Goal: Task Accomplishment & Management: Manage account settings

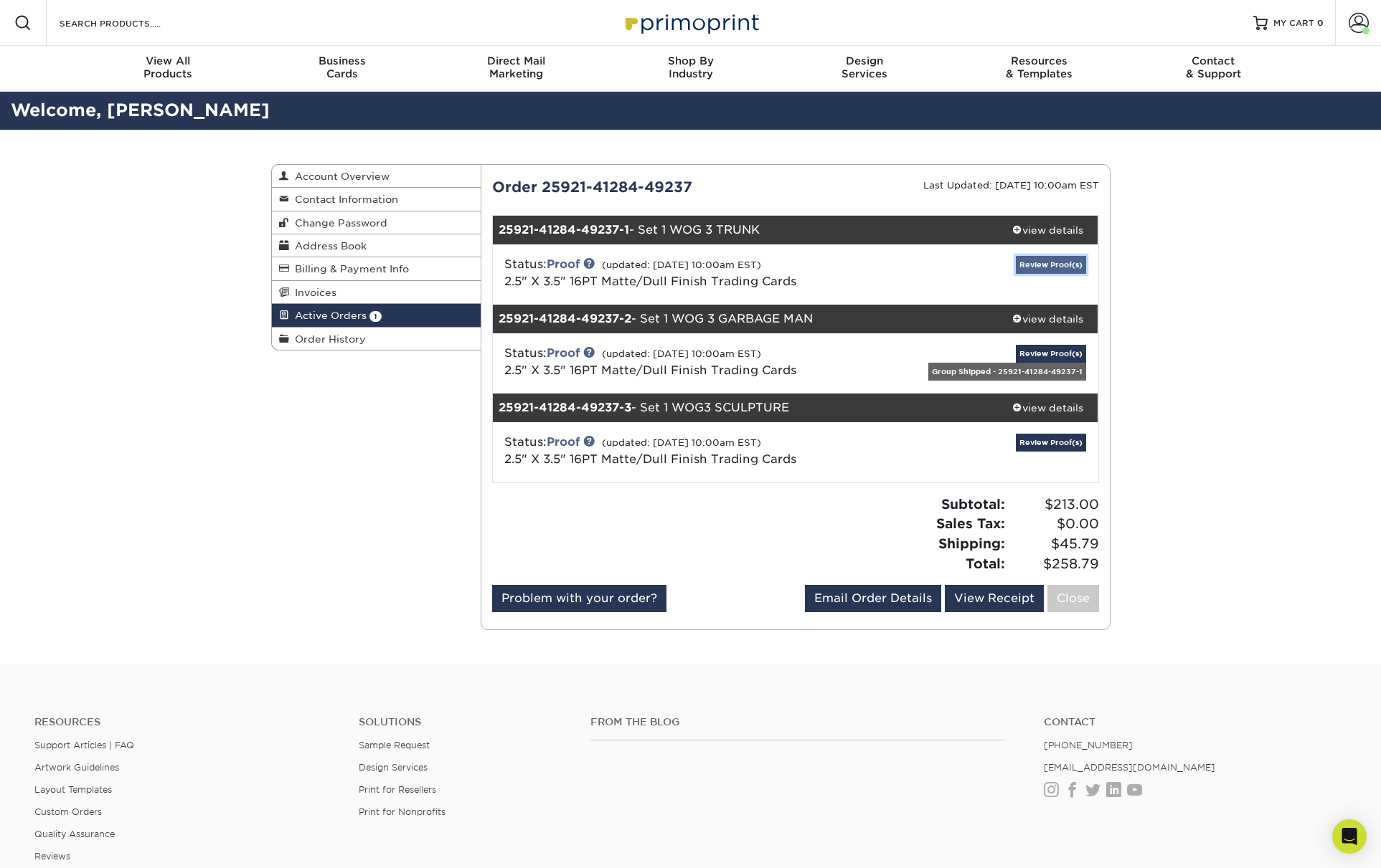
click at [1056, 262] on link "Review Proof(s)" at bounding box center [1051, 265] width 71 height 18
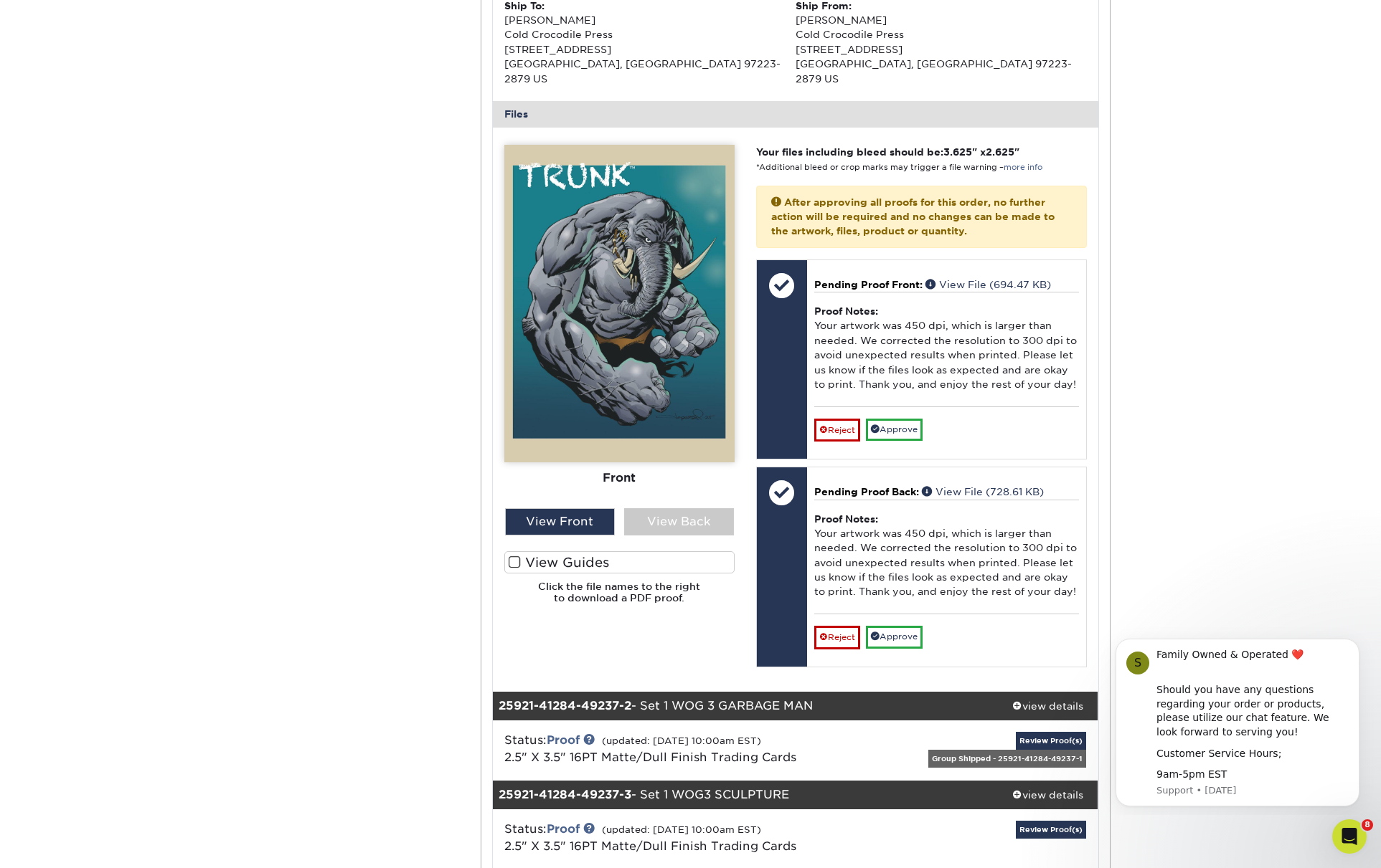
scroll to position [541, 0]
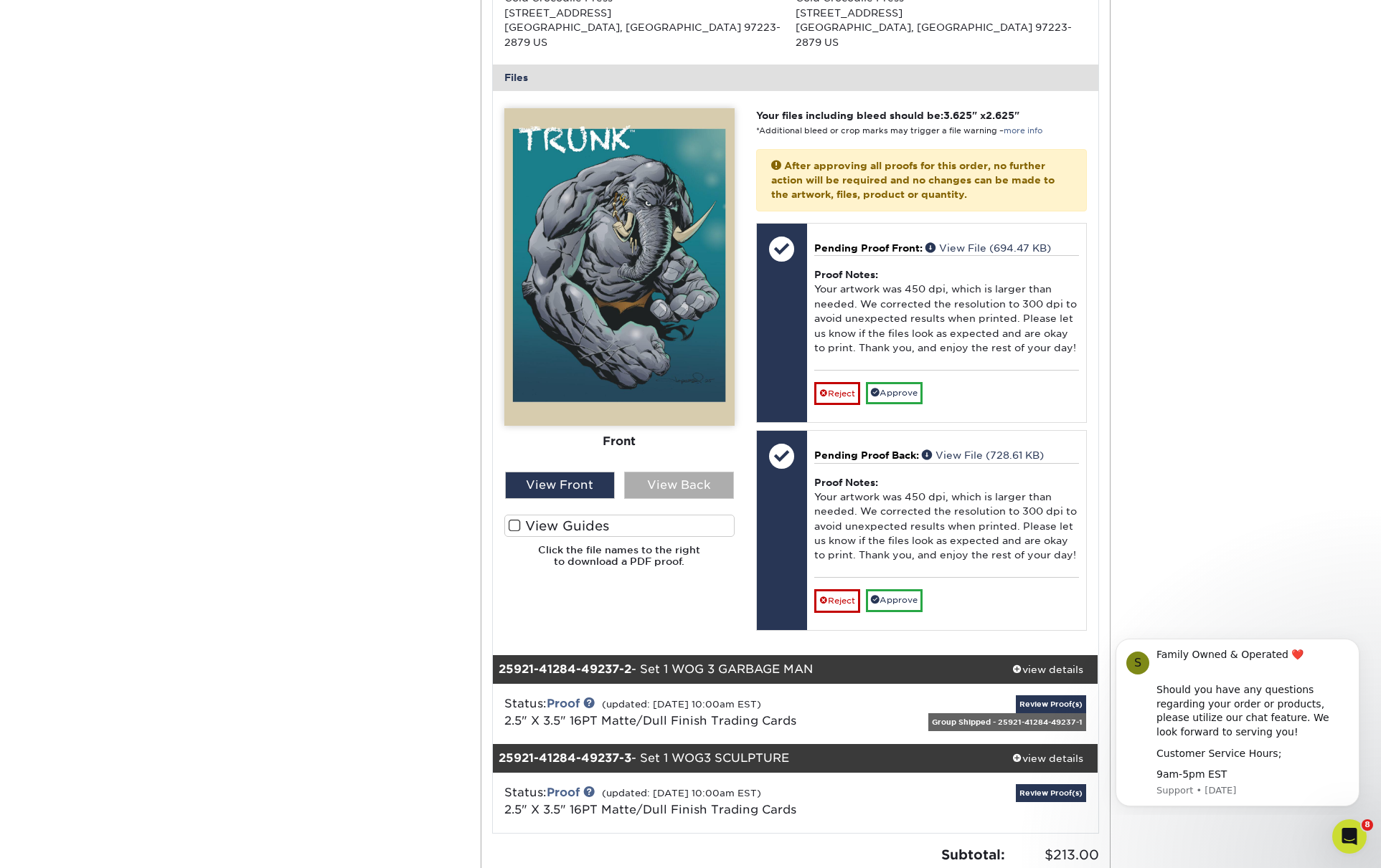
click at [667, 472] on div "View Back" at bounding box center [678, 485] width 110 height 28
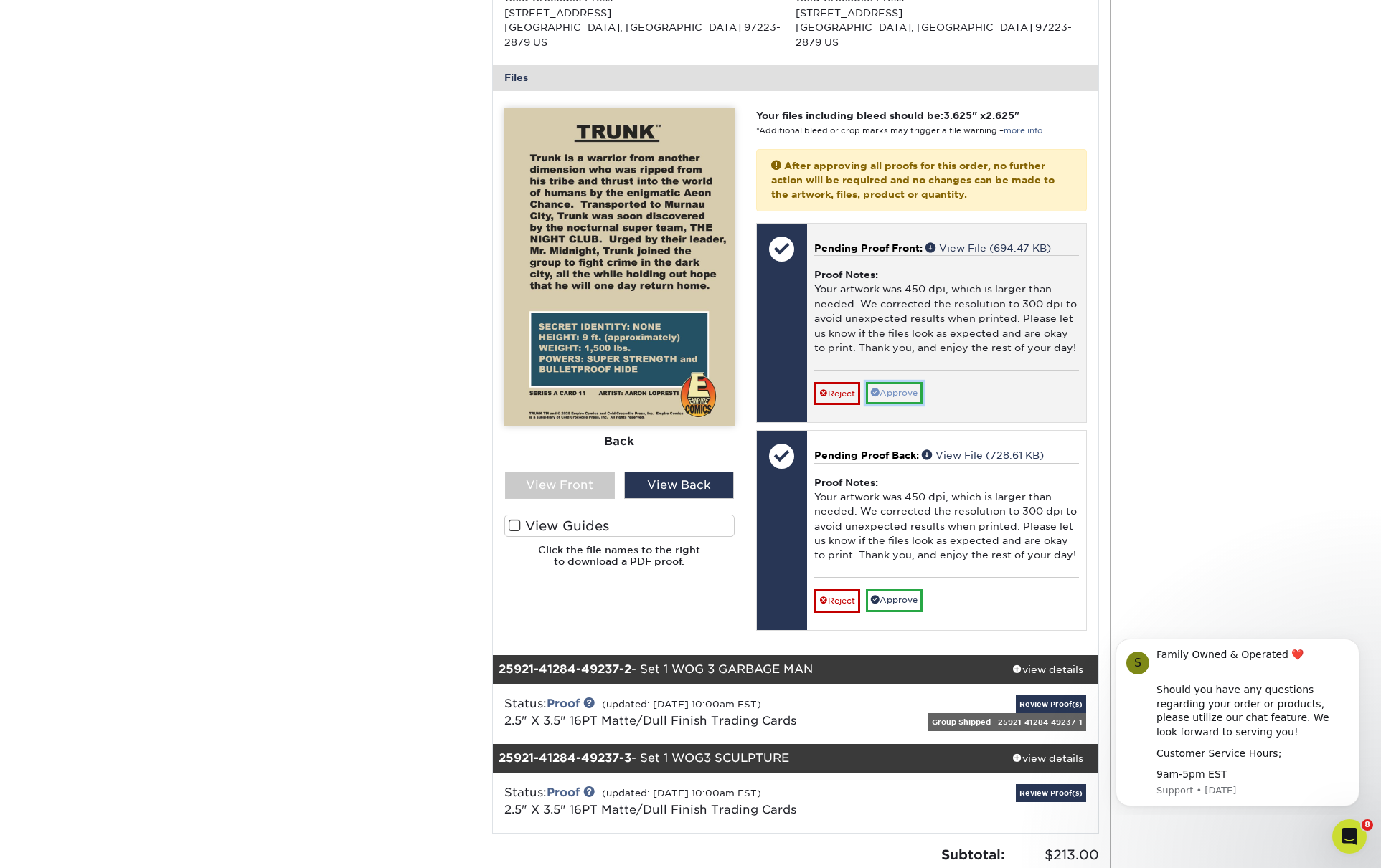
click at [911, 382] on link "Approve" at bounding box center [895, 393] width 57 height 22
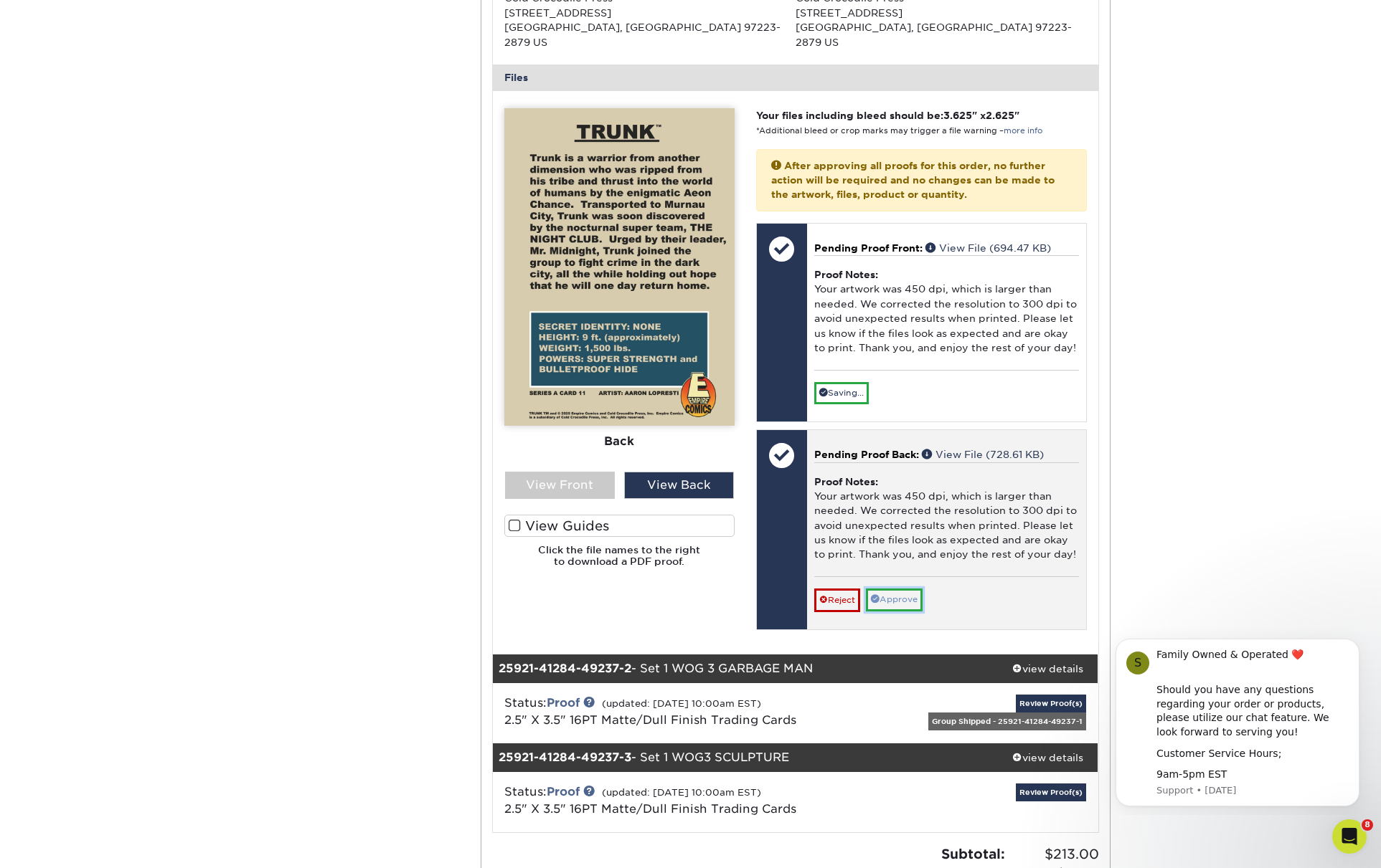
click at [906, 589] on link "Approve" at bounding box center [895, 600] width 57 height 22
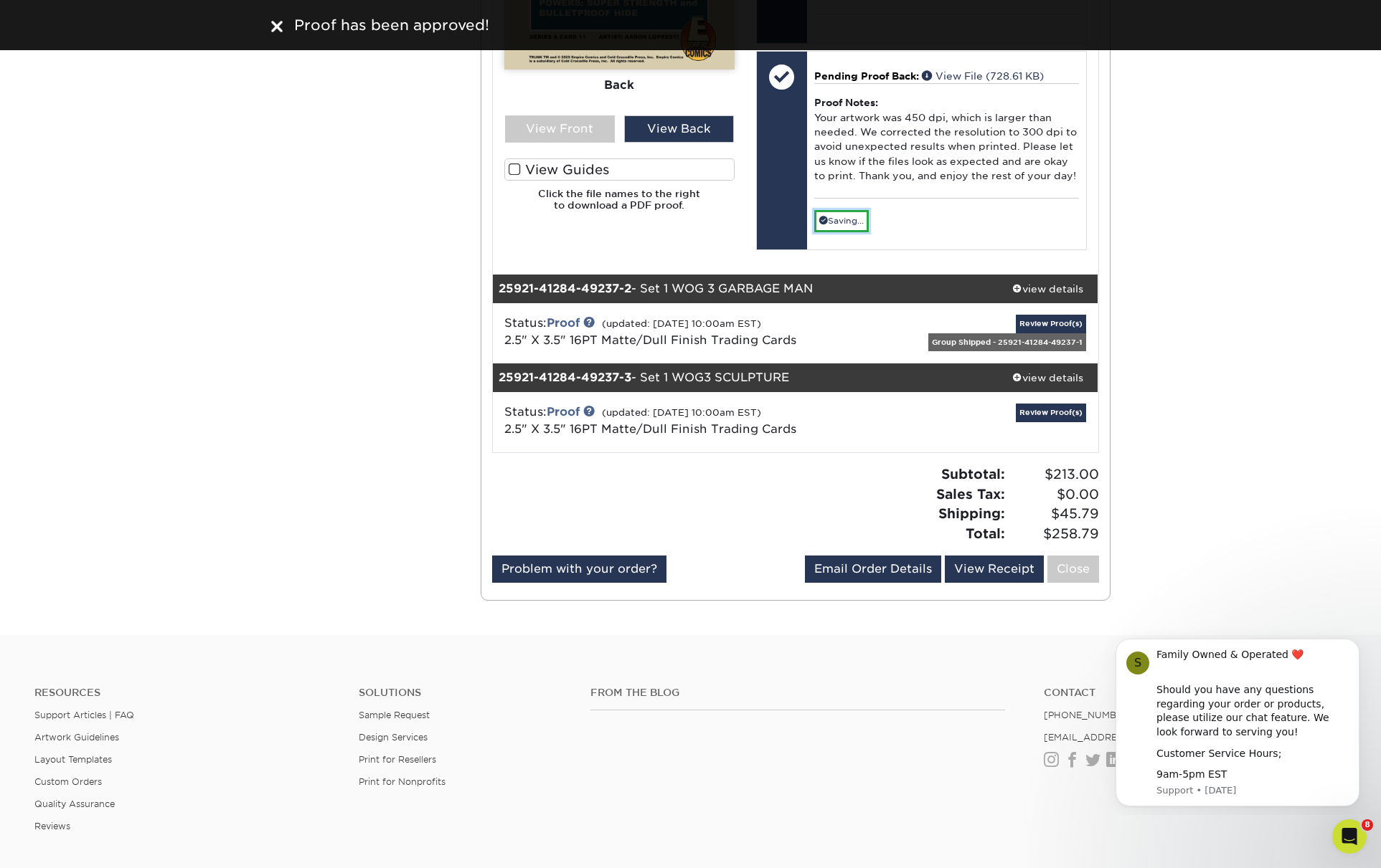
scroll to position [873, 0]
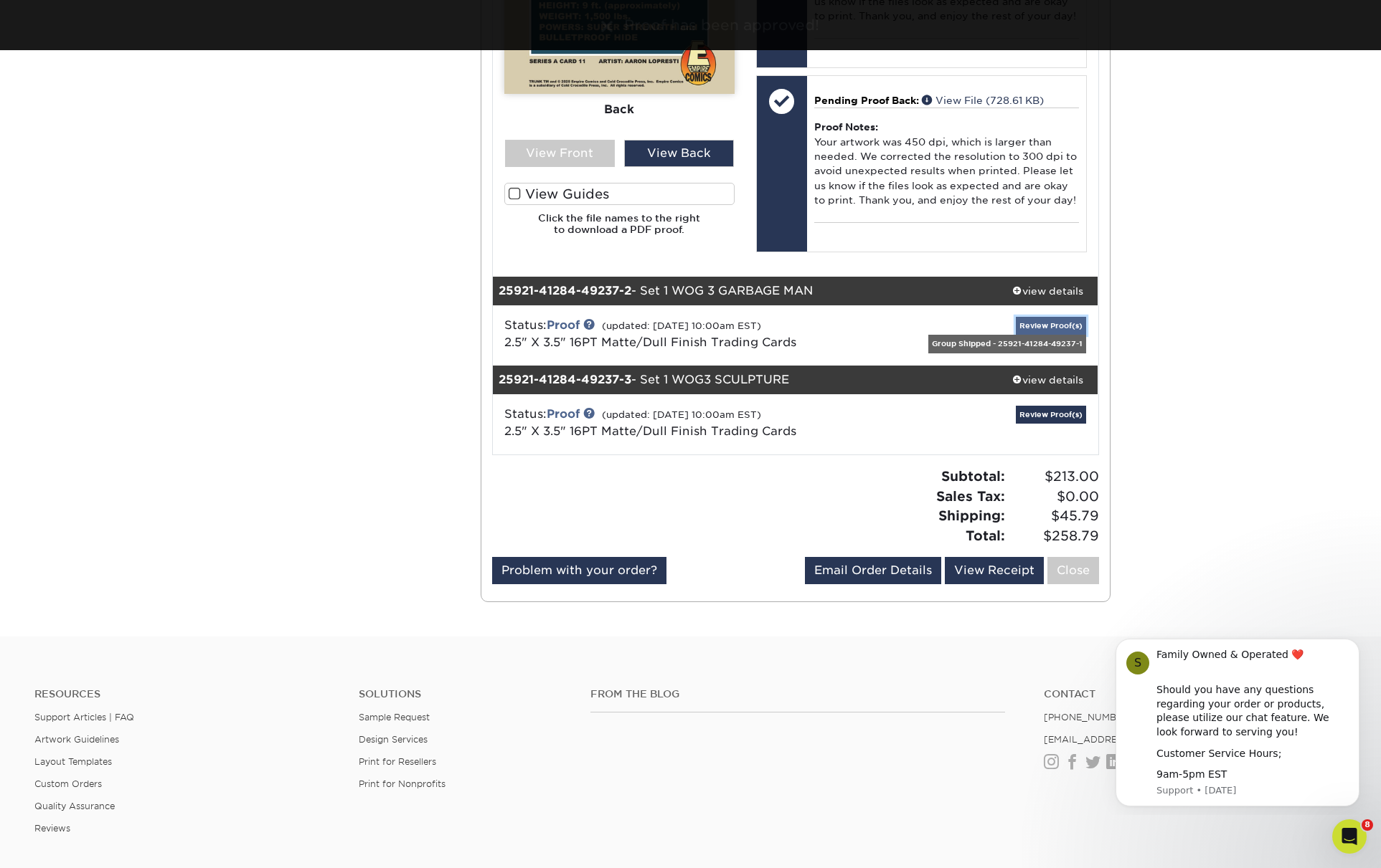
click at [1054, 317] on link "Review Proof(s)" at bounding box center [1051, 325] width 71 height 18
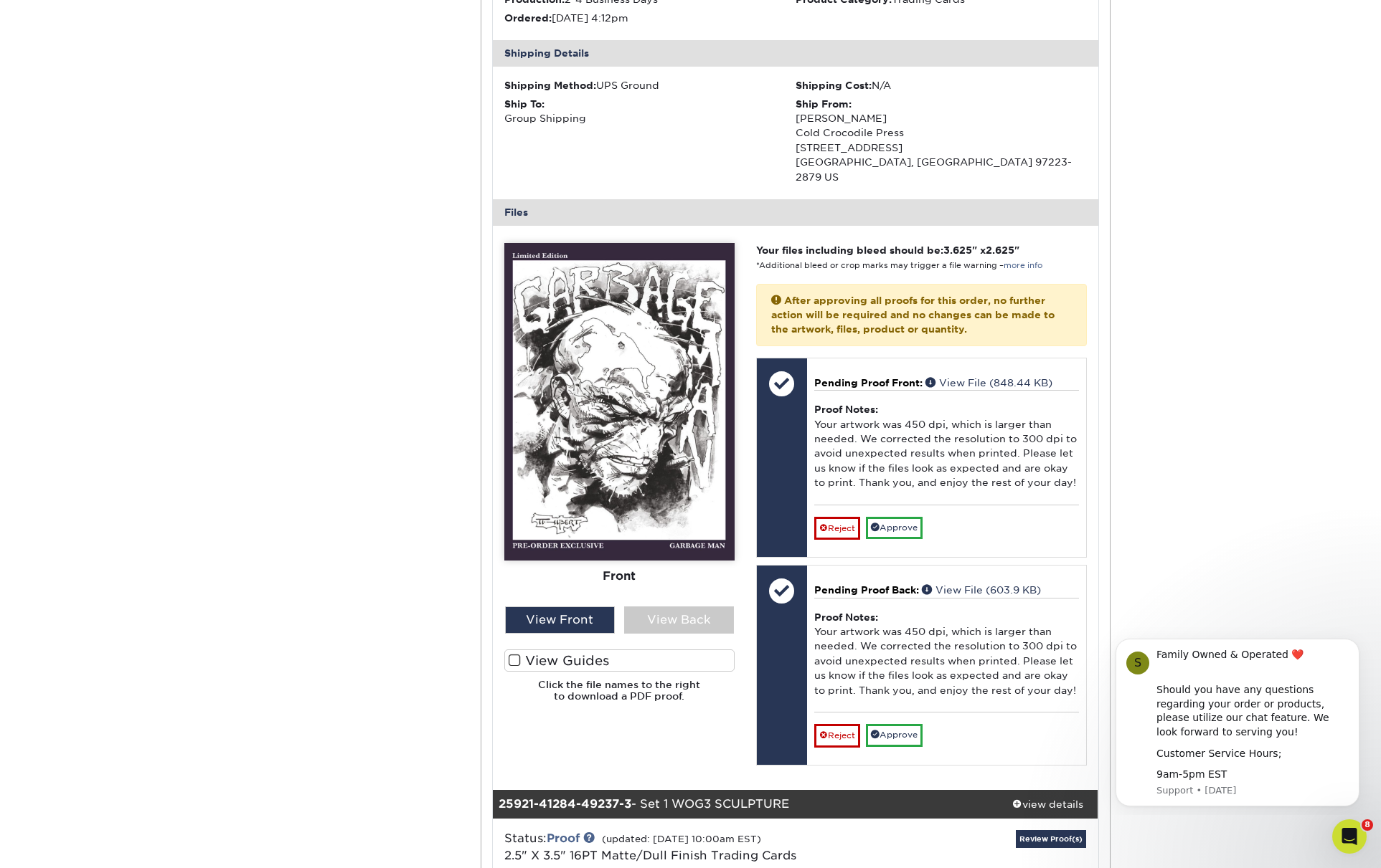
scroll to position [1360, 0]
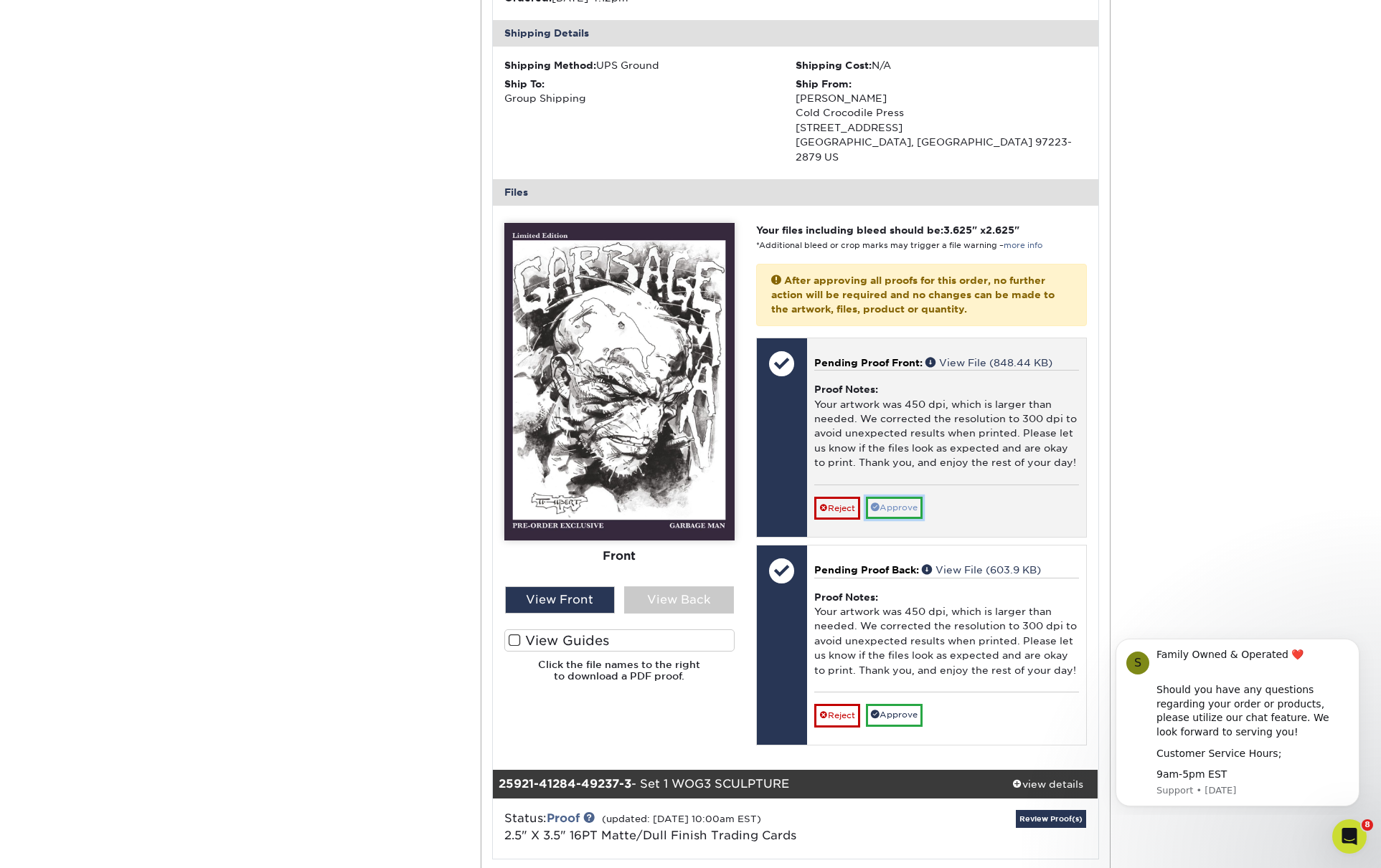
click at [908, 497] on link "Approve" at bounding box center [895, 508] width 57 height 22
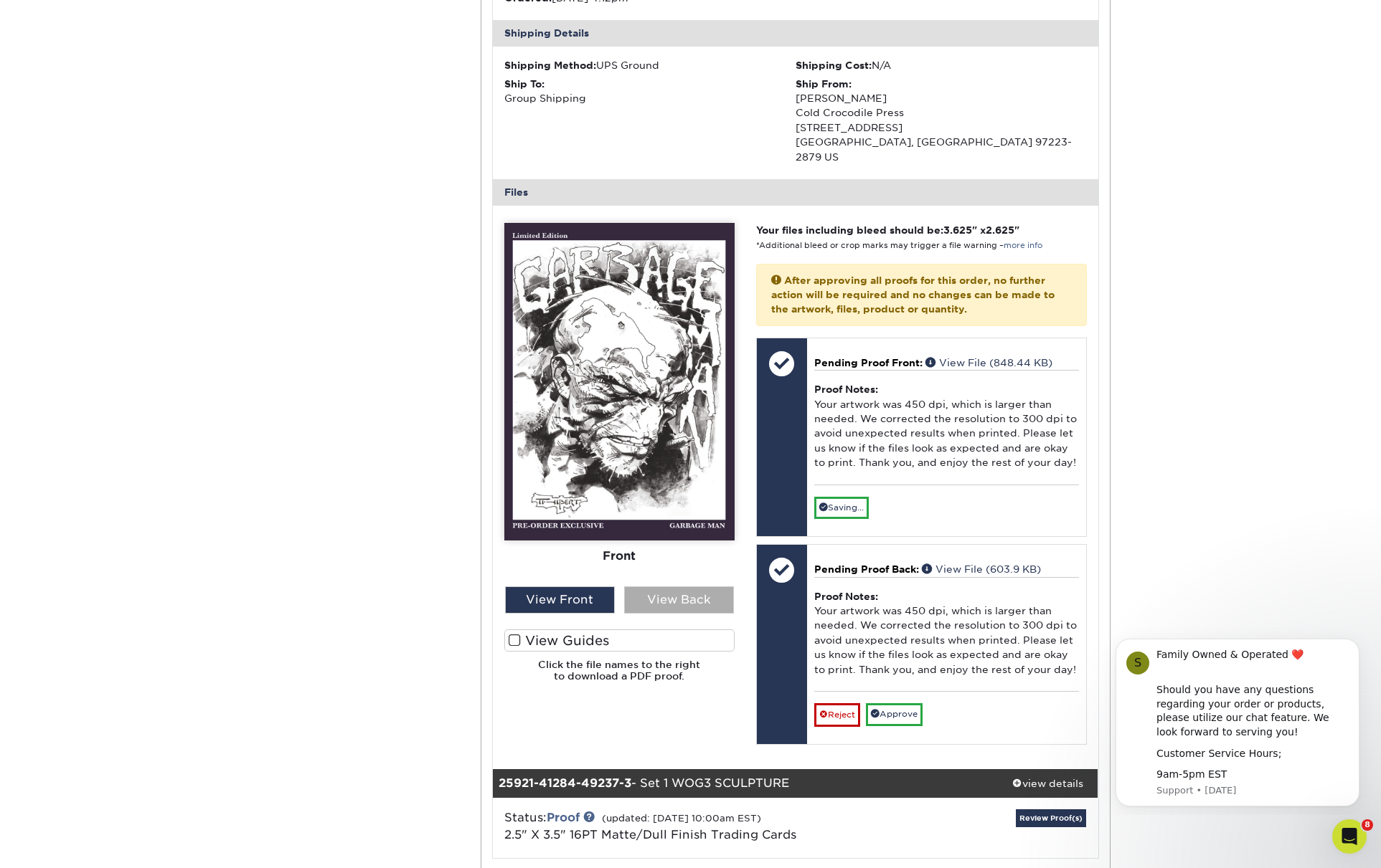
click at [668, 587] on div "View Back" at bounding box center [678, 600] width 110 height 28
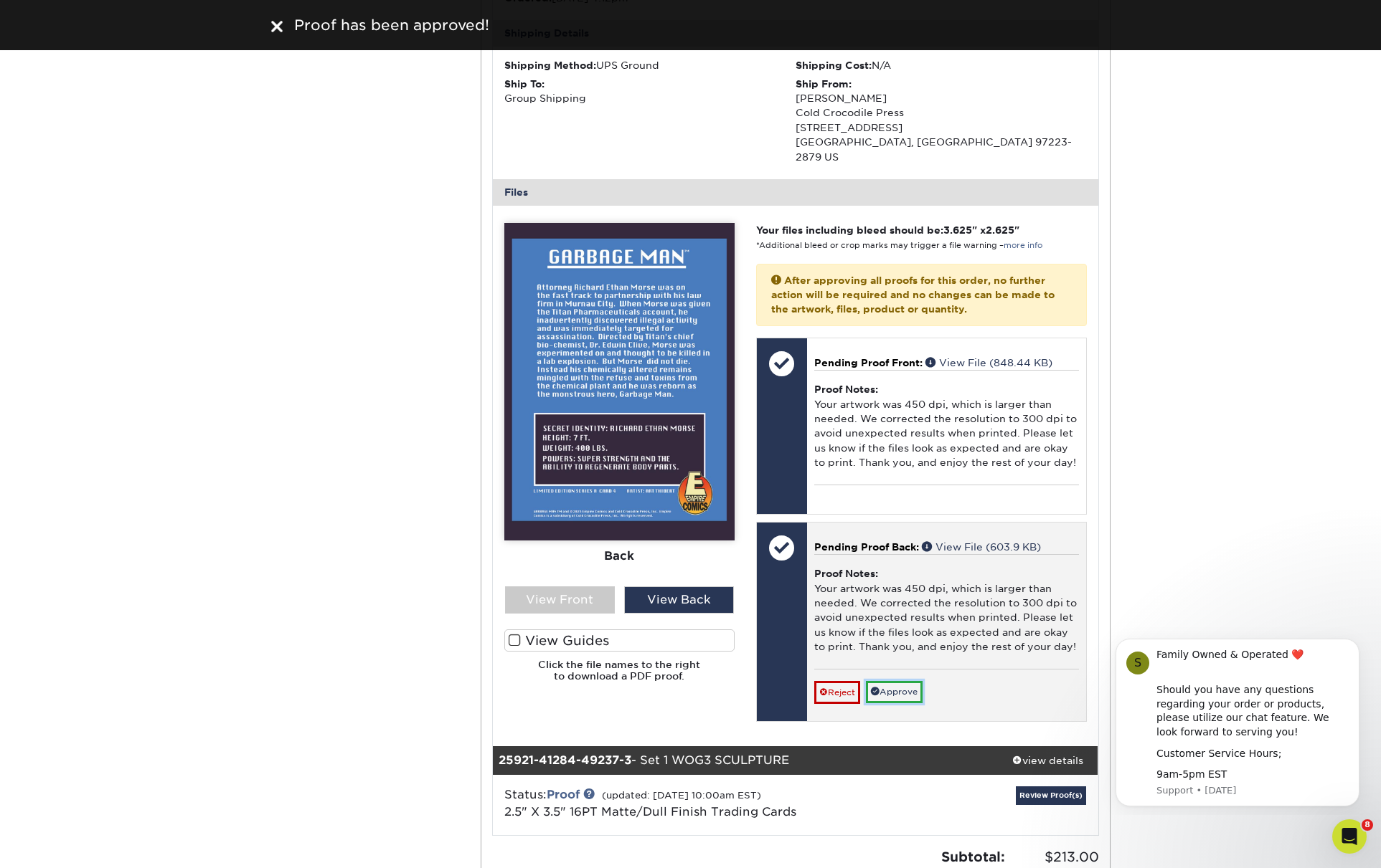
click at [908, 681] on link "Approve" at bounding box center [895, 692] width 57 height 22
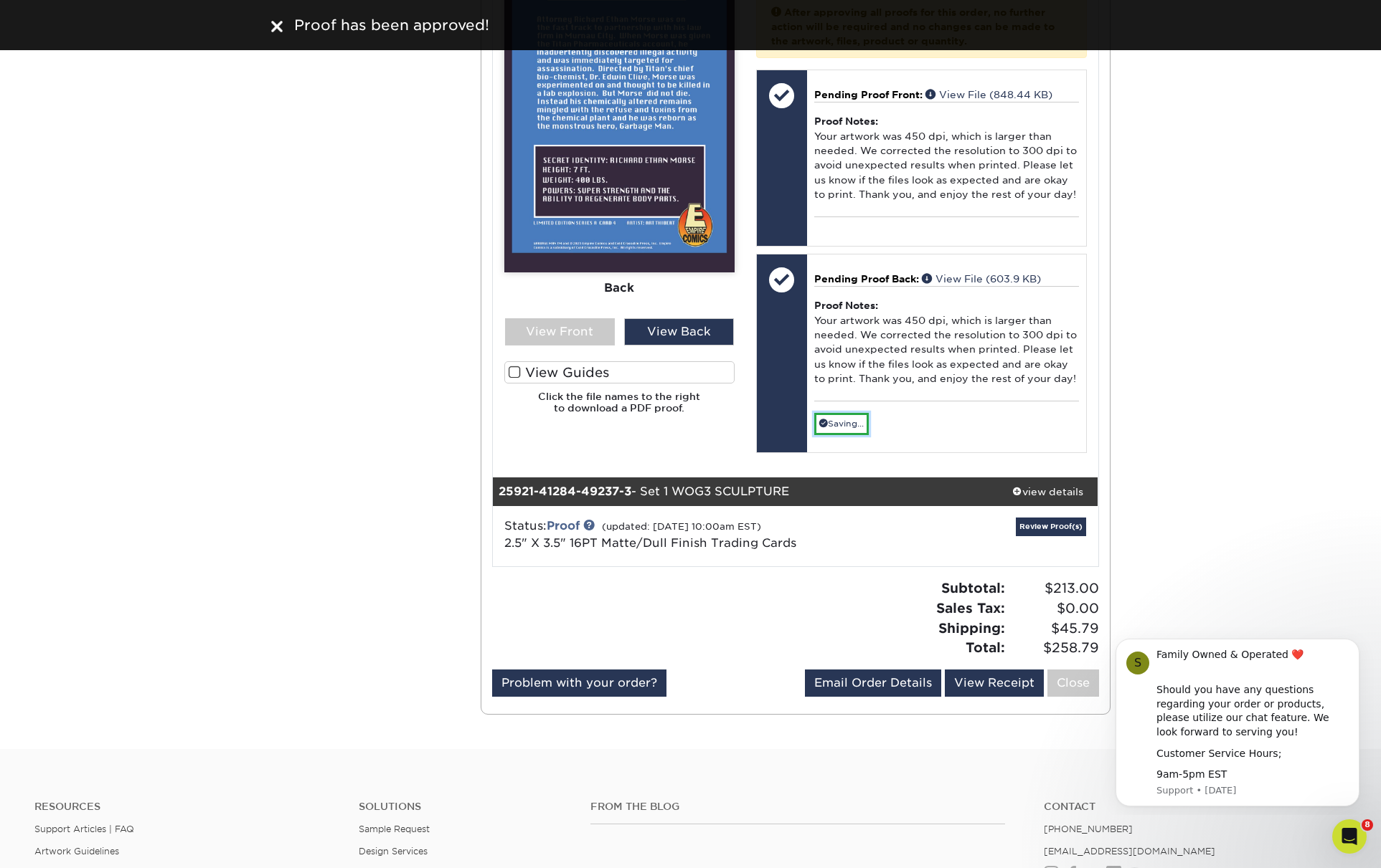
scroll to position [1899, 0]
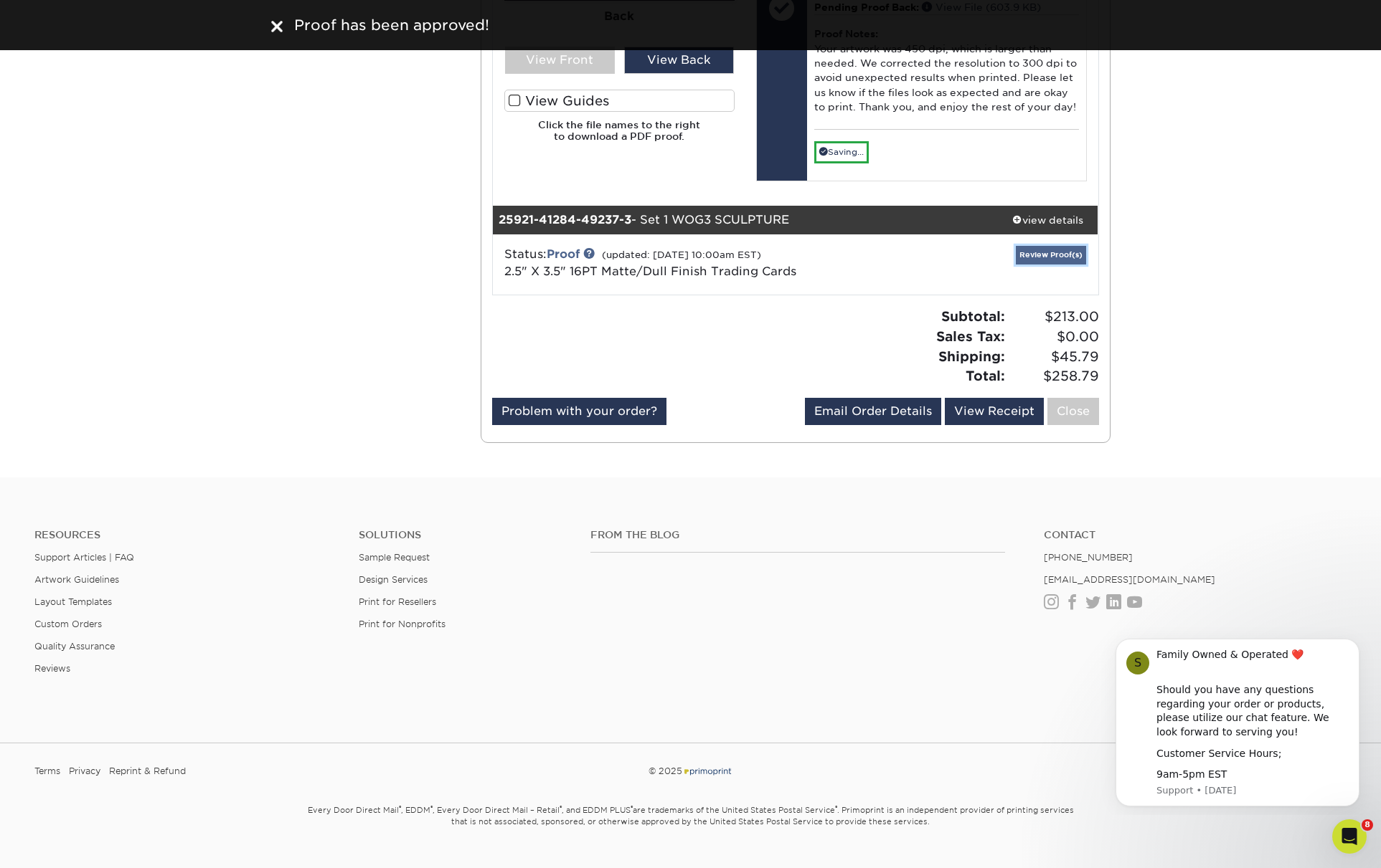
click at [1043, 246] on link "Review Proof(s)" at bounding box center [1051, 255] width 71 height 18
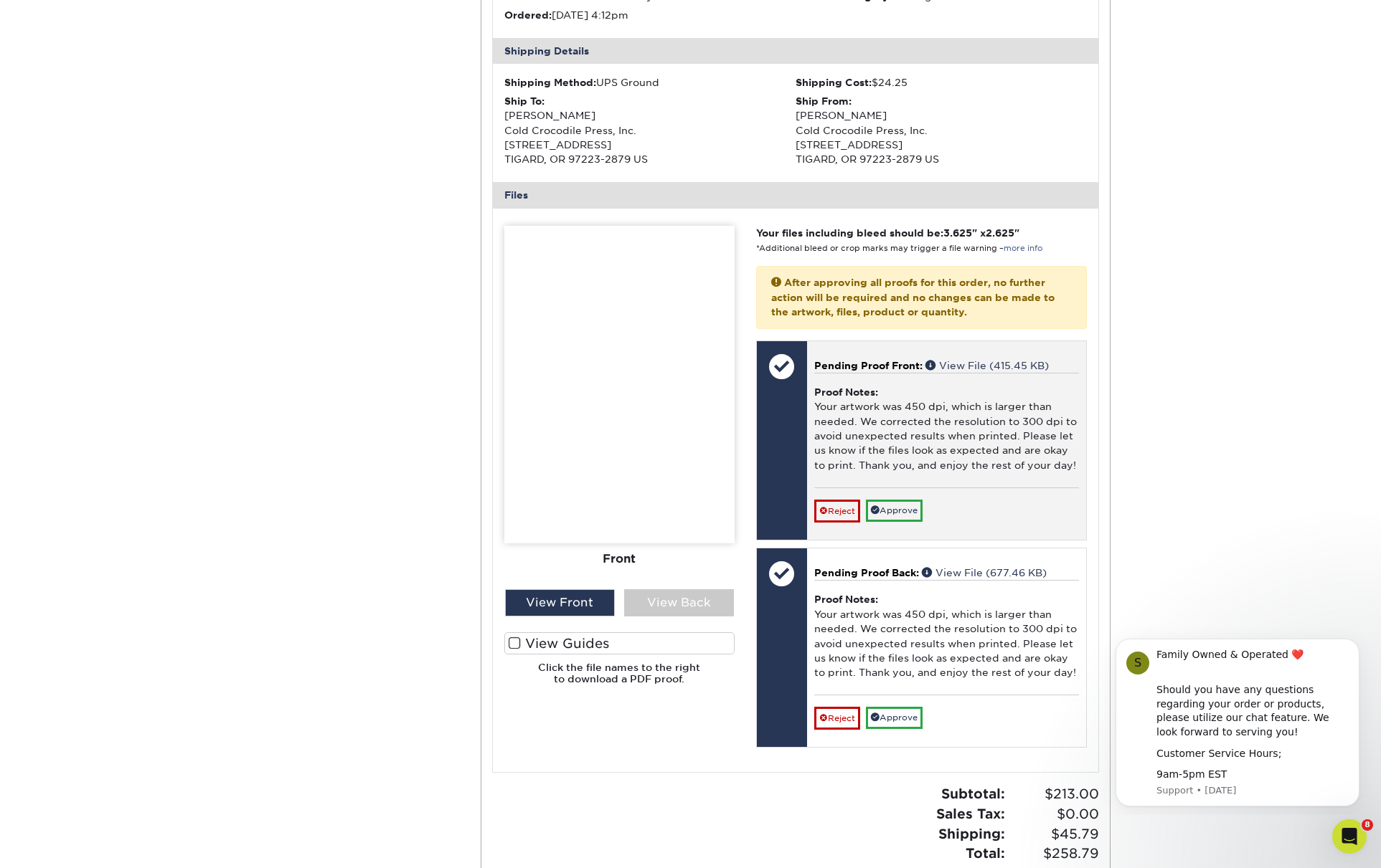
scroll to position [2283, 0]
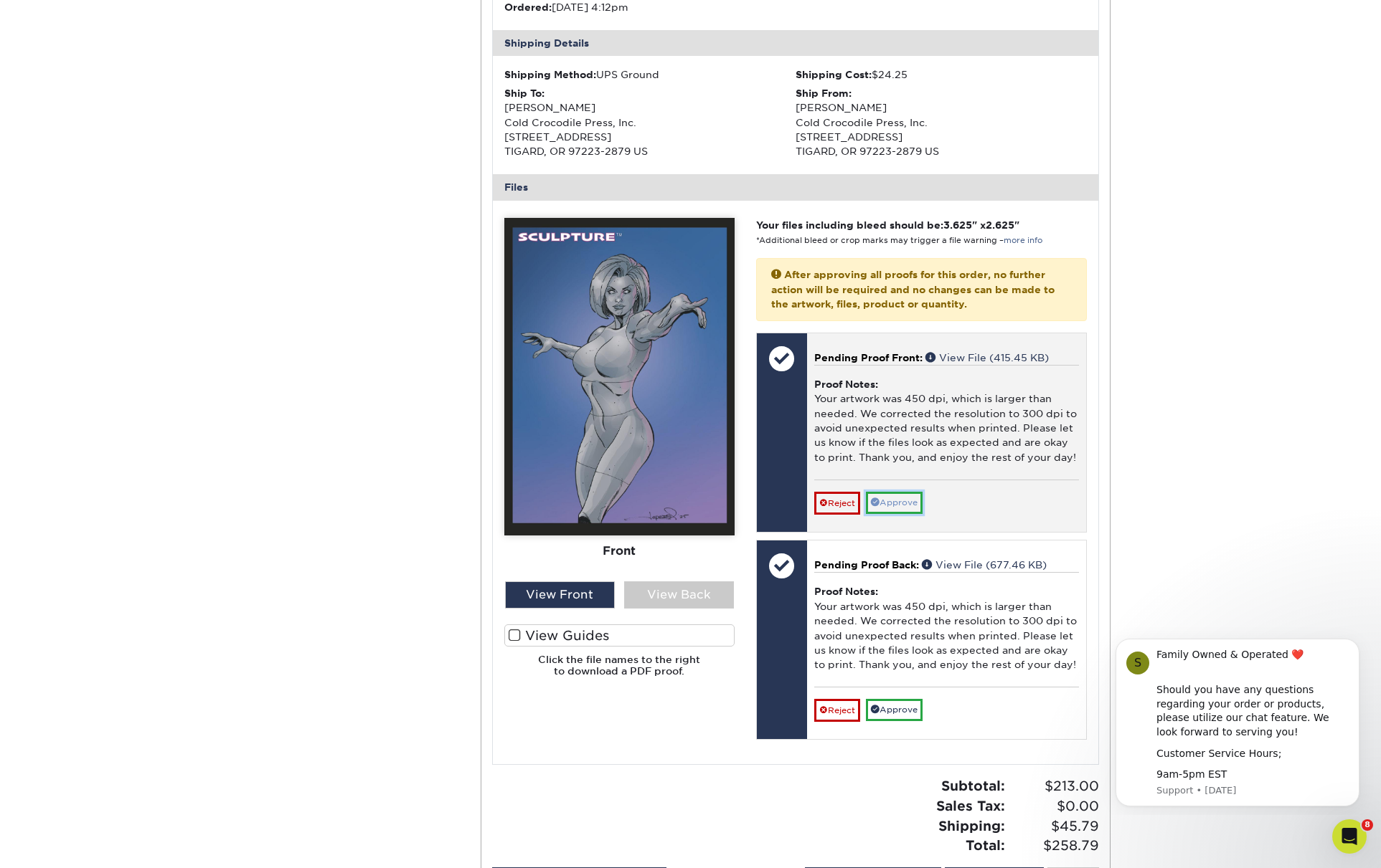
click at [900, 492] on link "Approve" at bounding box center [895, 502] width 57 height 22
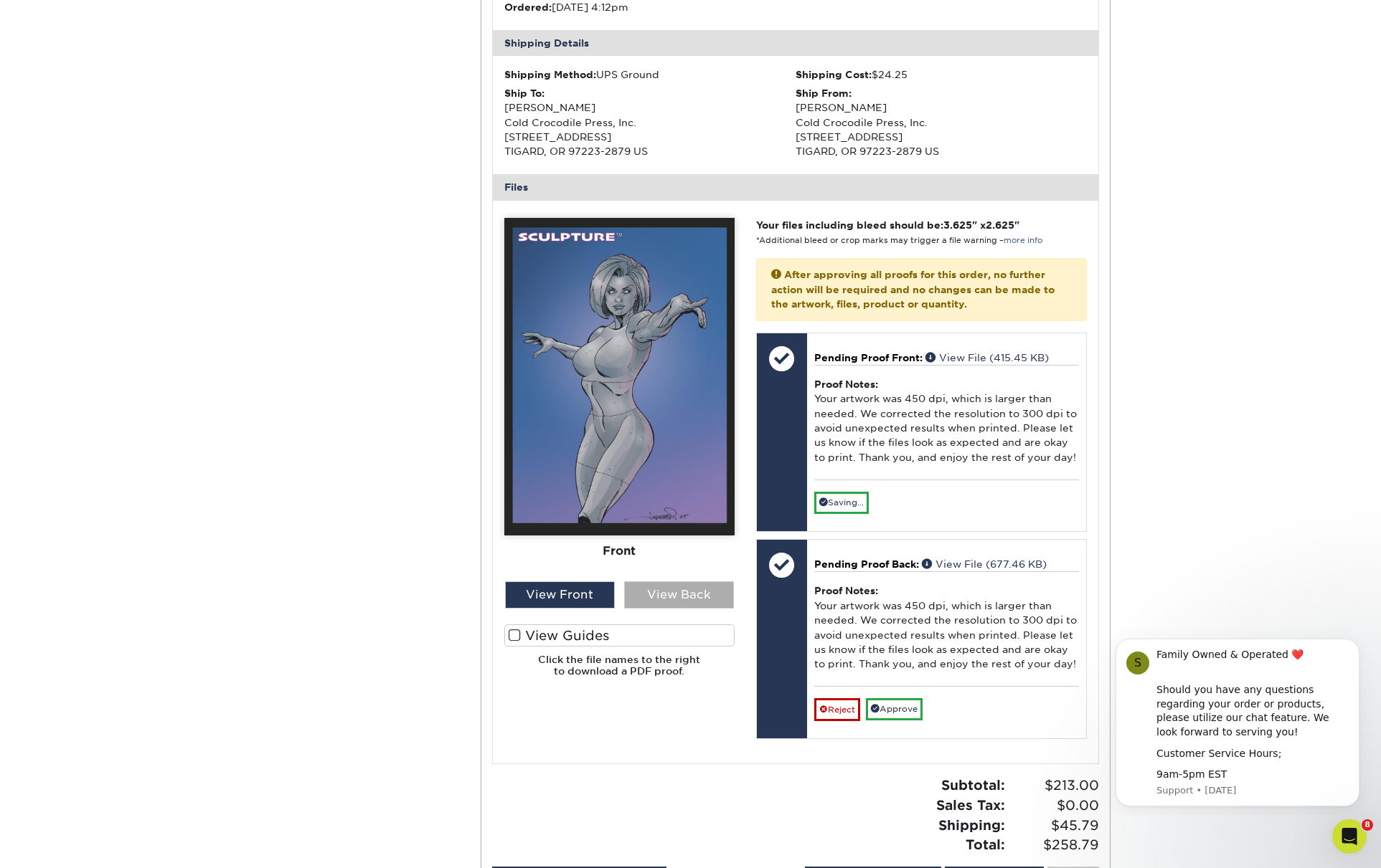
click at [686, 581] on div "View Back" at bounding box center [678, 595] width 110 height 28
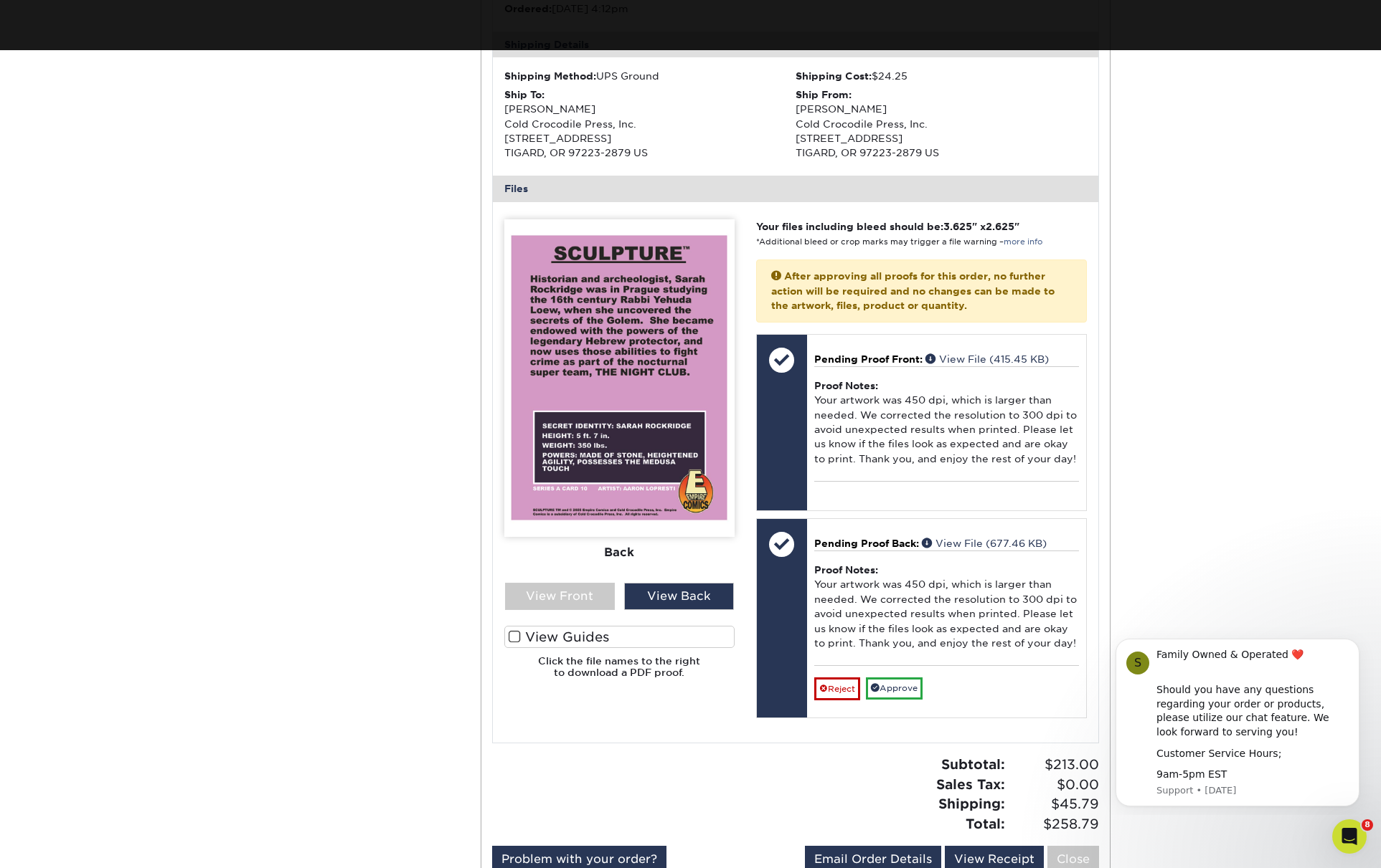
scroll to position [2280, 0]
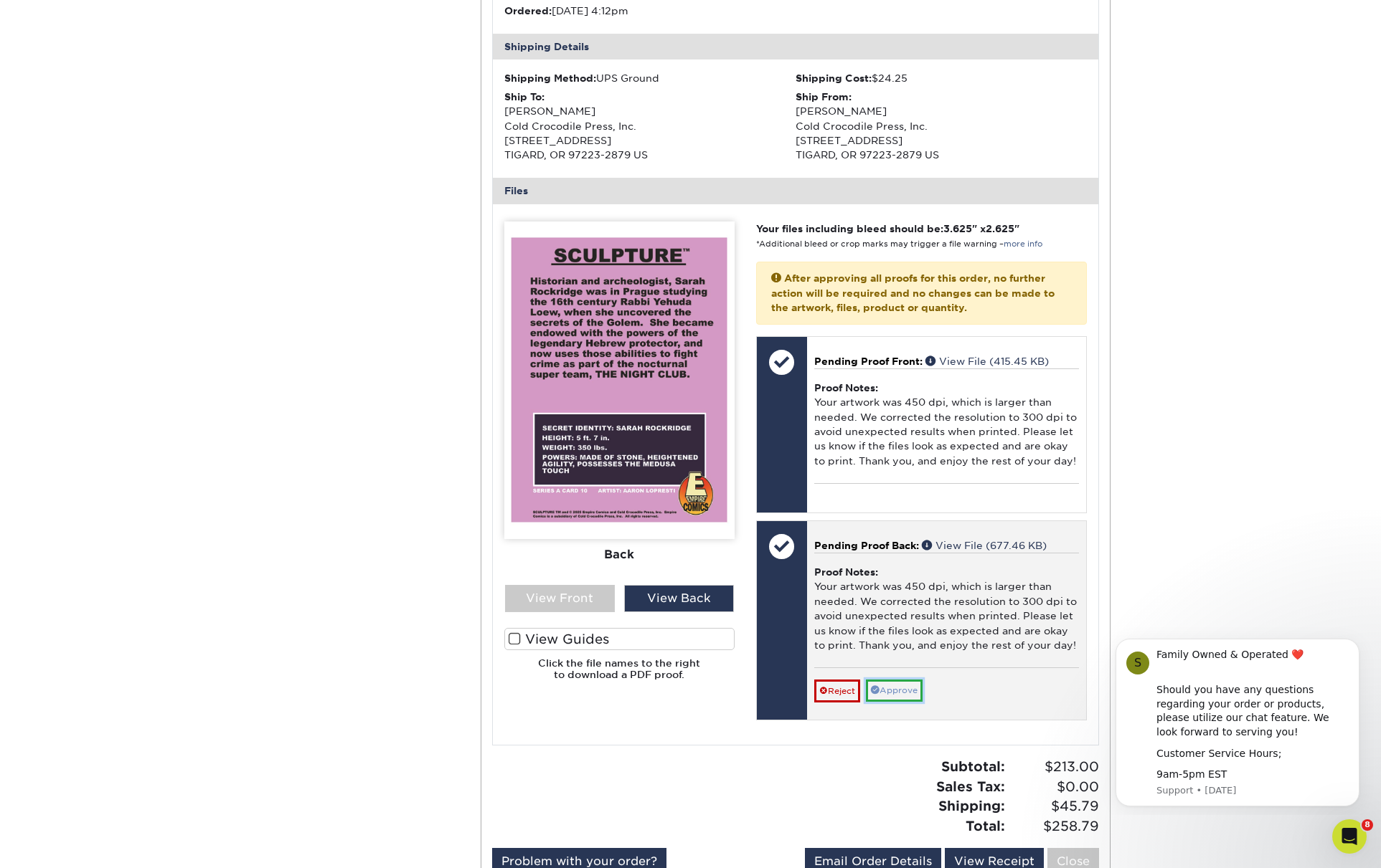
click at [911, 679] on link "Approve" at bounding box center [895, 690] width 57 height 22
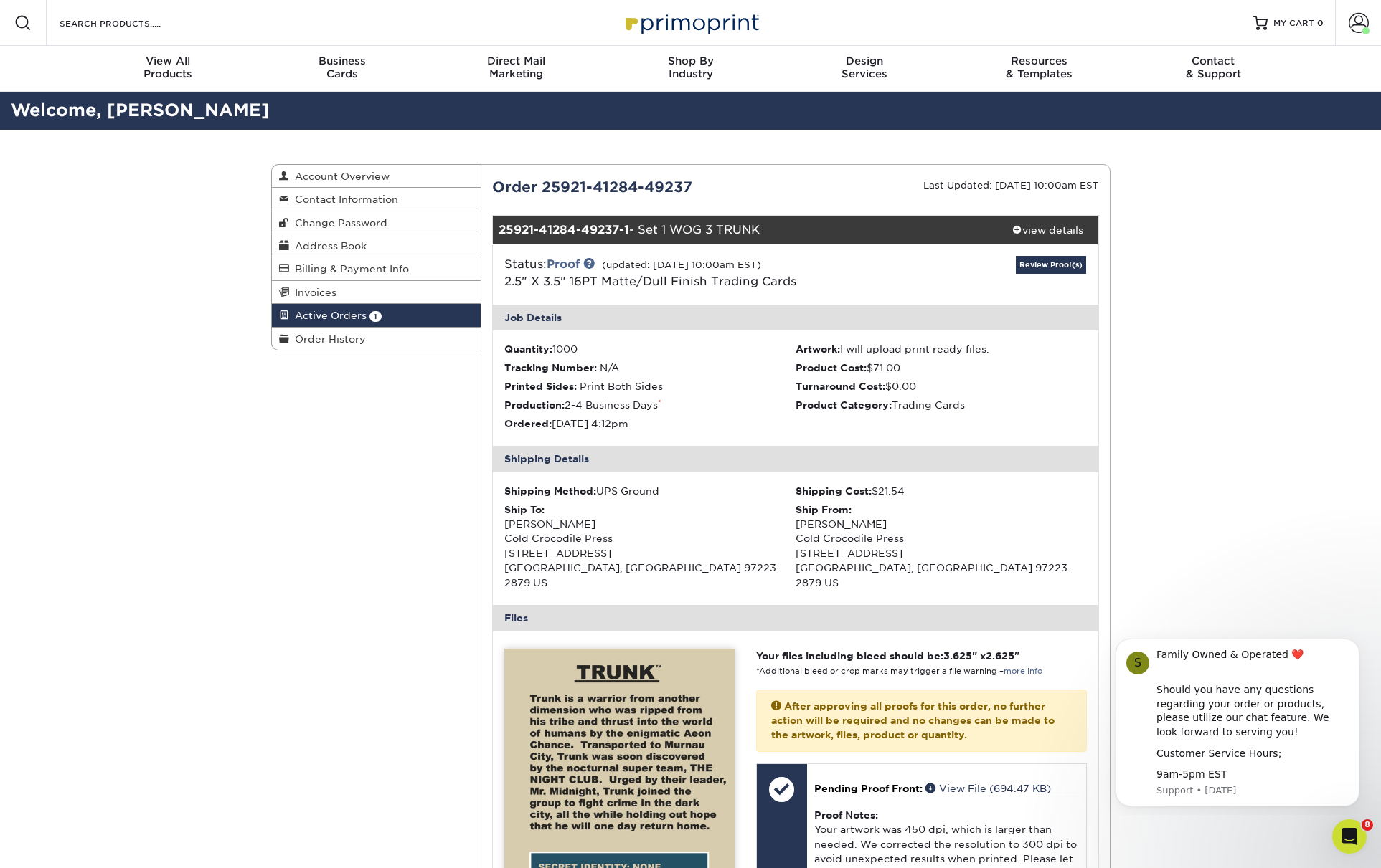
scroll to position [5, 0]
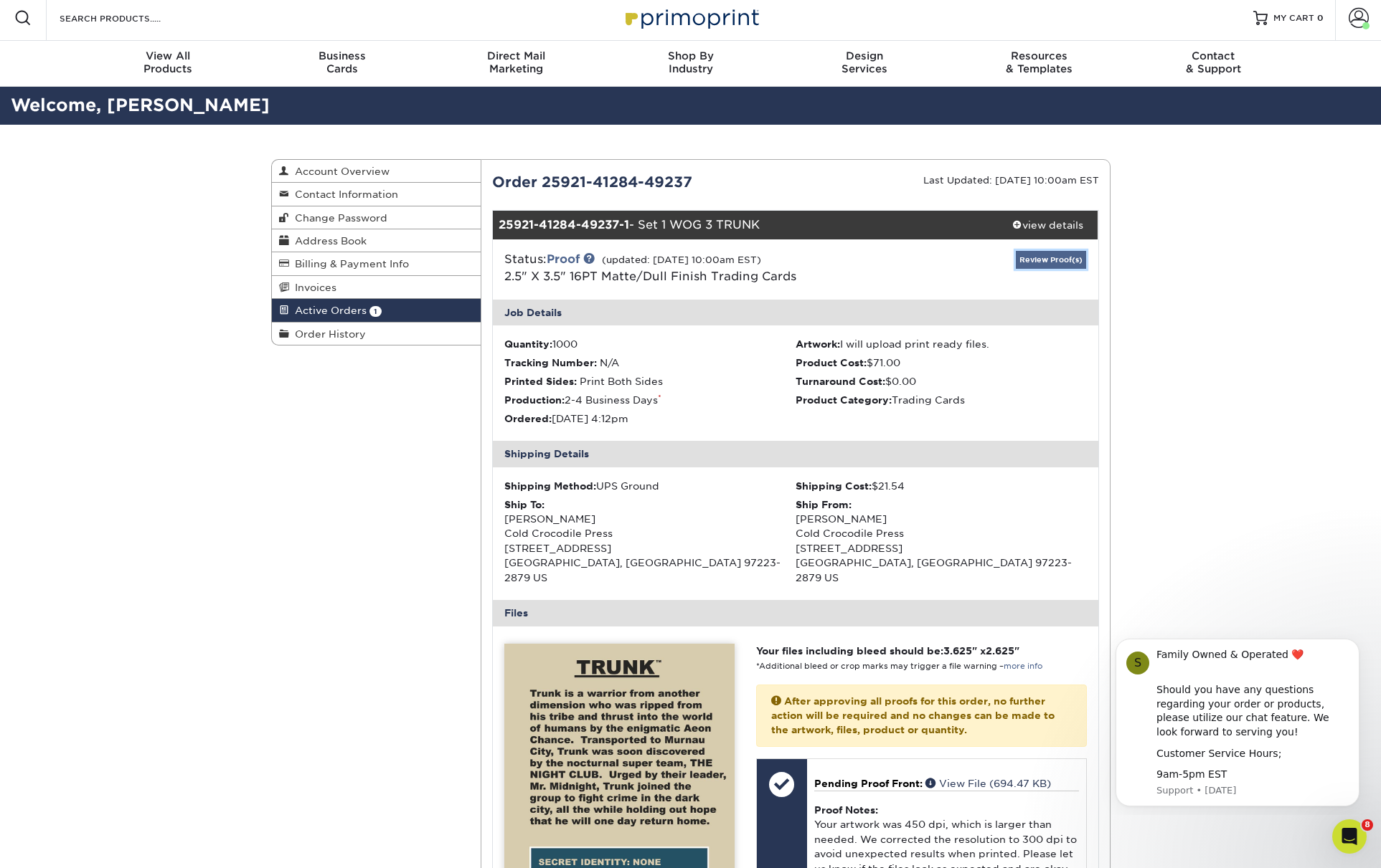
click at [1051, 256] on link "Review Proof(s)" at bounding box center [1051, 259] width 71 height 18
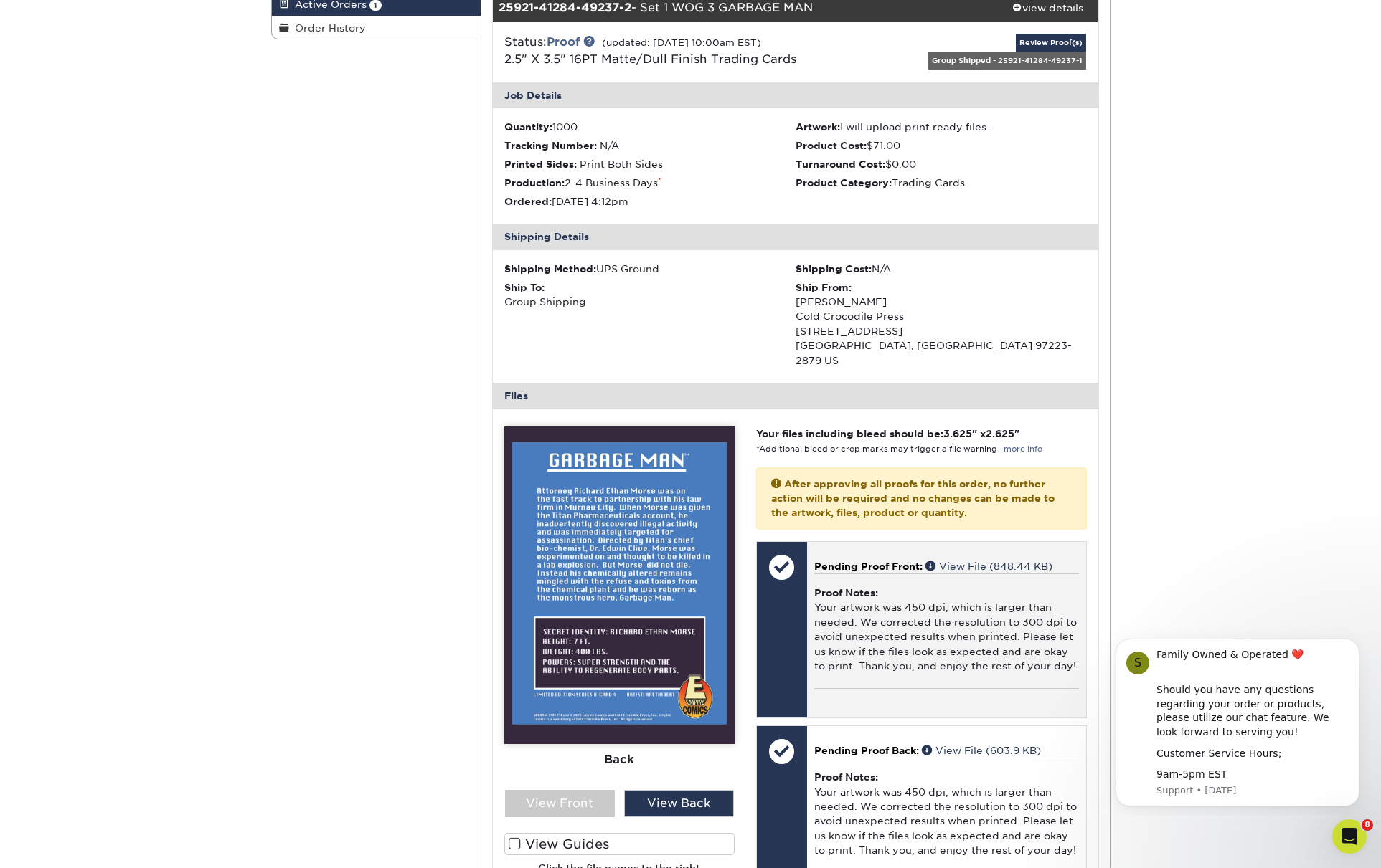
scroll to position [85, 0]
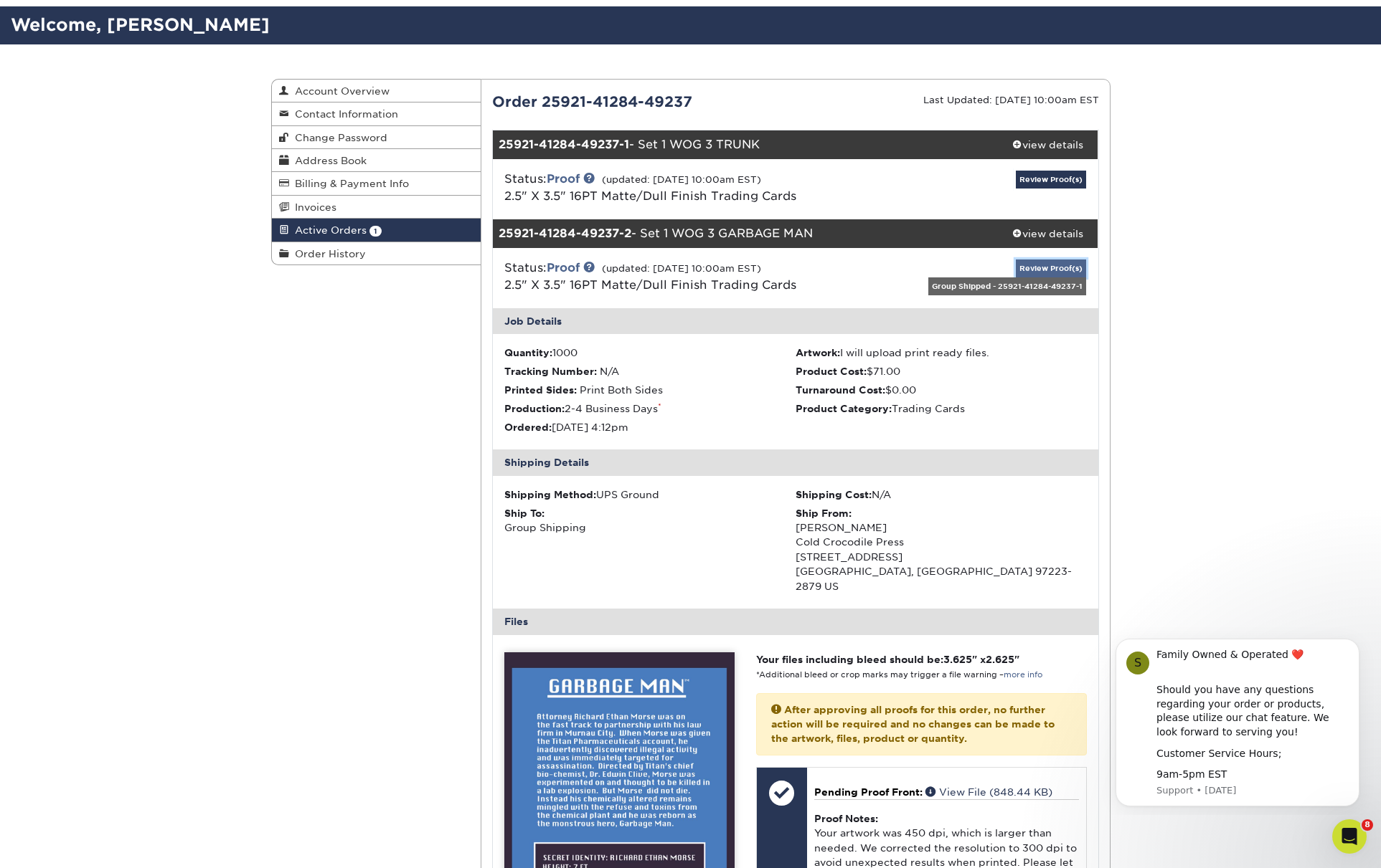
click at [1046, 265] on link "Review Proof(s)" at bounding box center [1051, 268] width 71 height 18
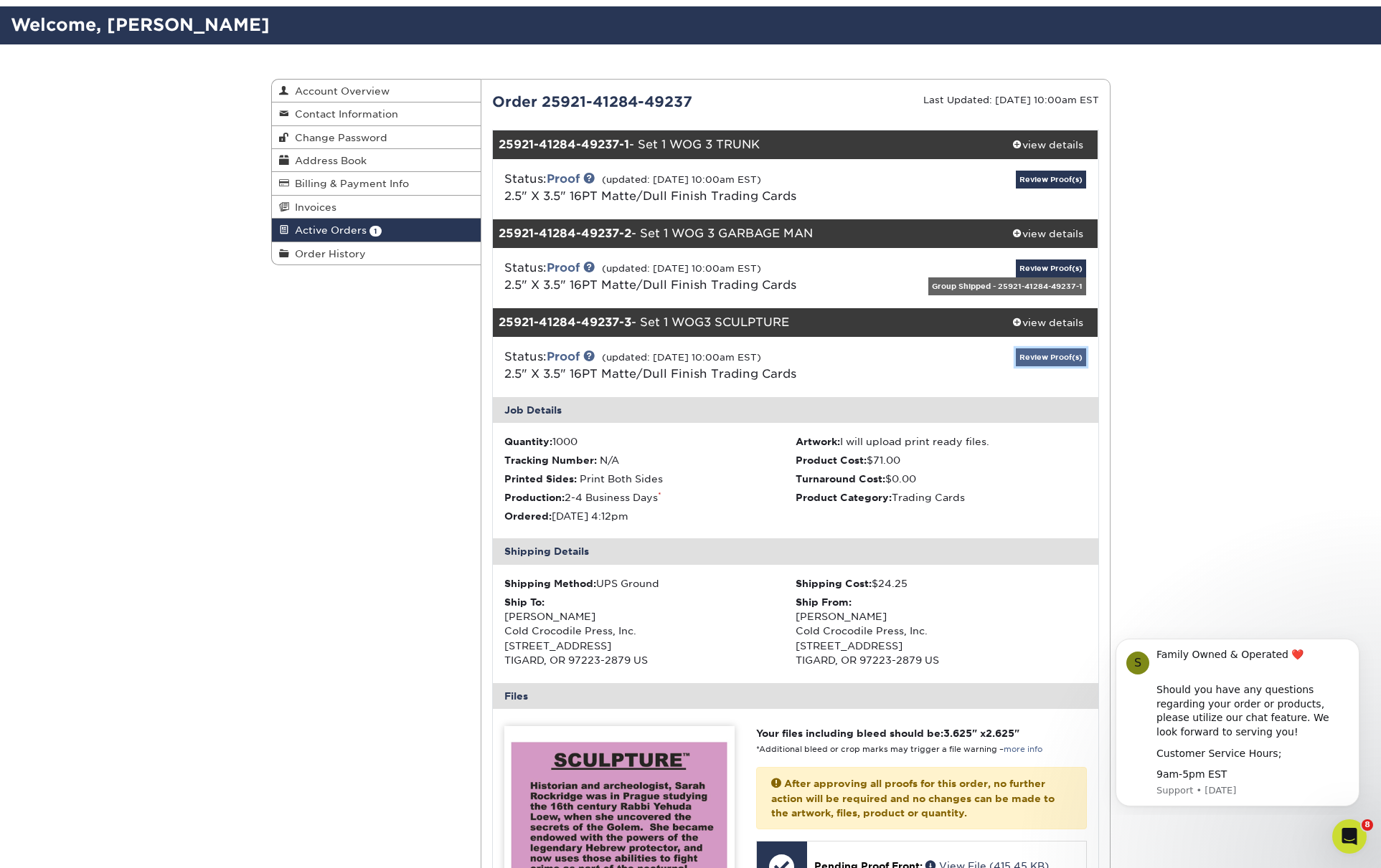
click at [1061, 356] on link "Review Proof(s)" at bounding box center [1051, 357] width 71 height 18
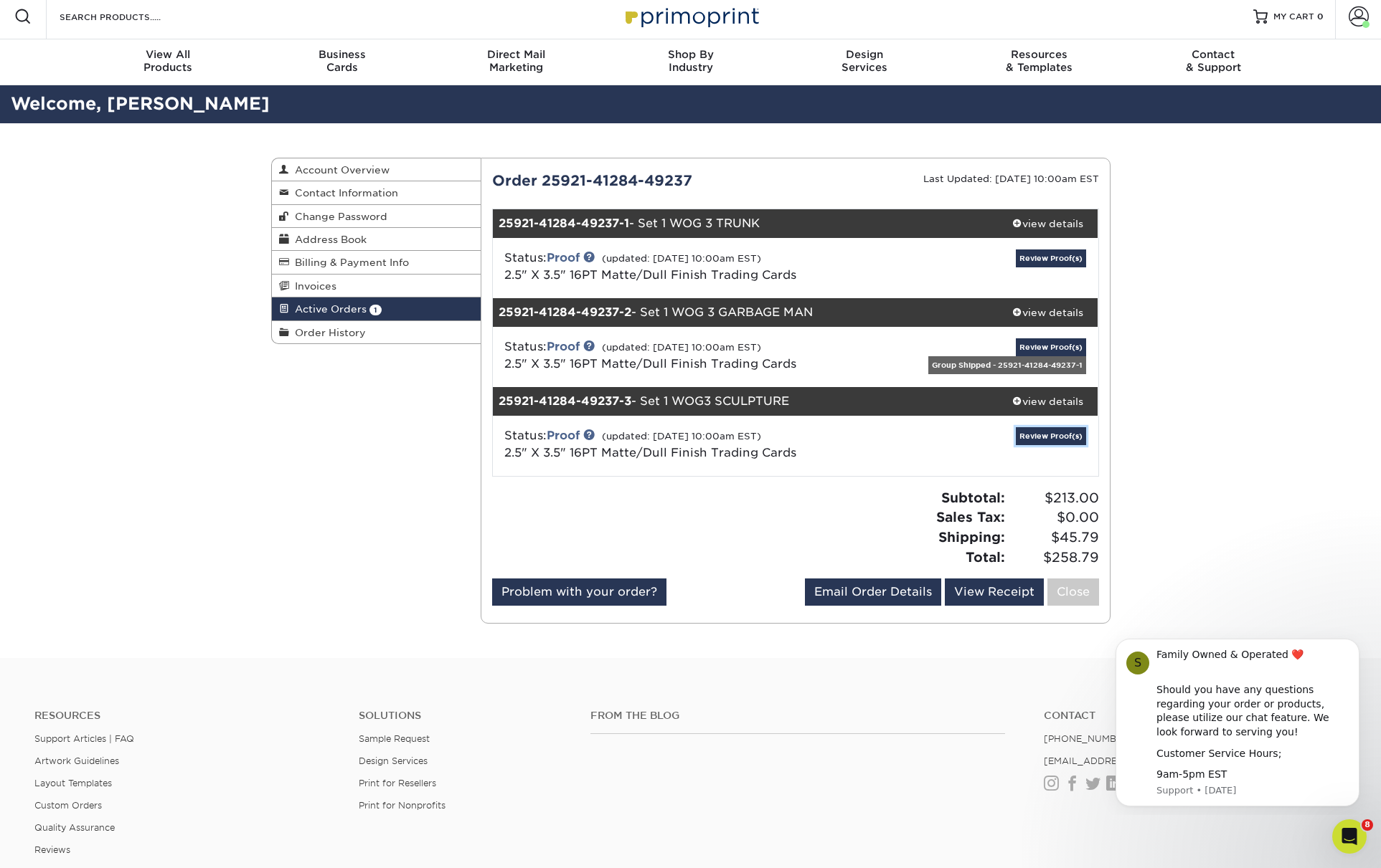
scroll to position [0, 0]
